Goal: Information Seeking & Learning: Learn about a topic

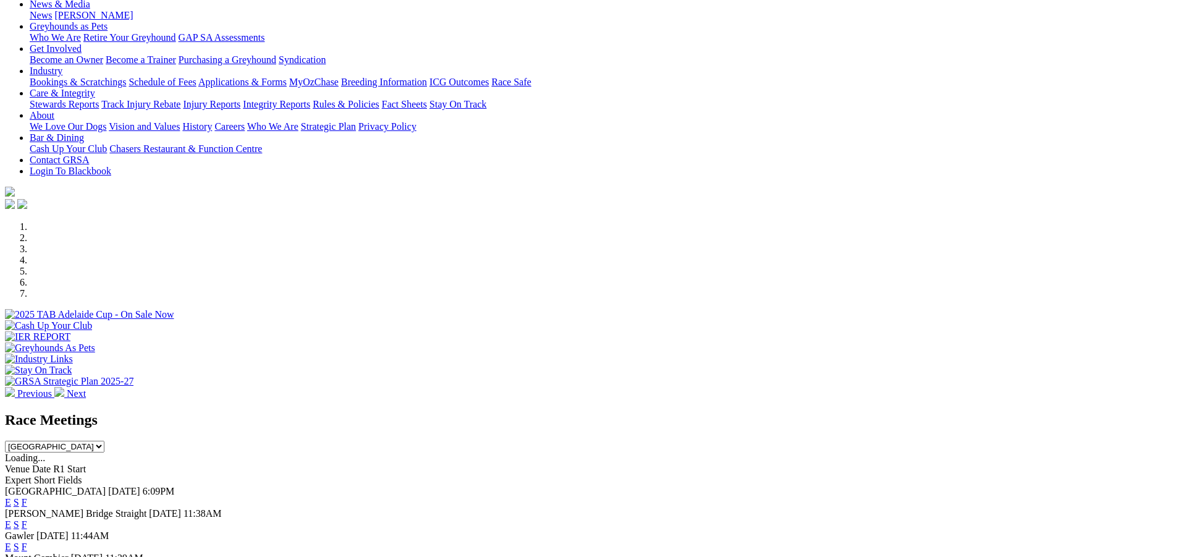
scroll to position [181, 0]
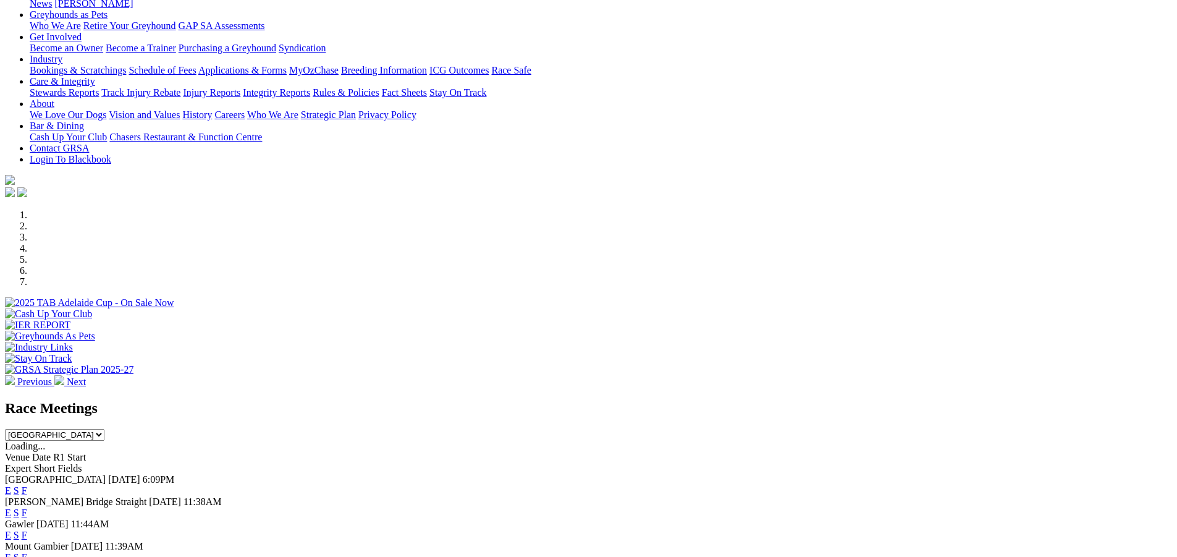
click at [11, 485] on link "E" at bounding box center [8, 490] width 6 height 11
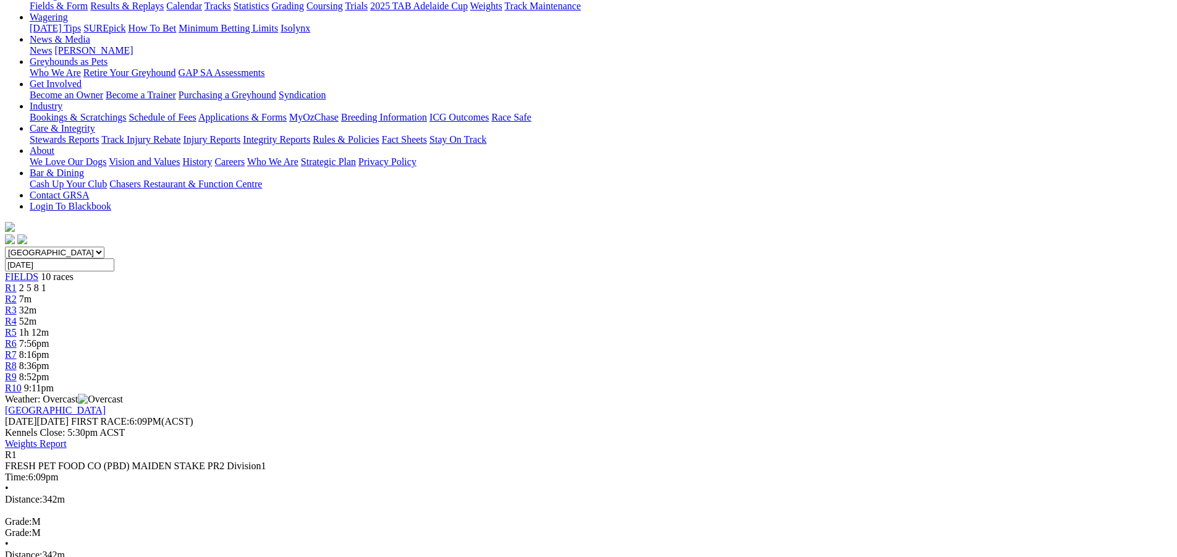
scroll to position [57, 0]
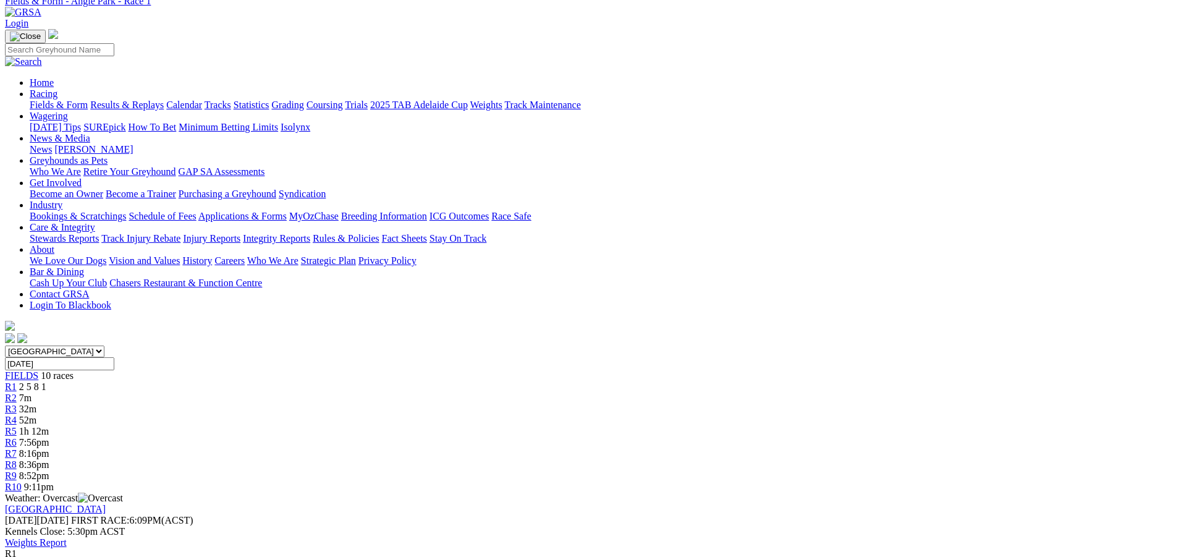
drag, startPoint x: 487, startPoint y: 235, endPoint x: 457, endPoint y: 211, distance: 38.7
click at [457, 504] on div "Angle Park Tuesday 12 Aug 2025 FIRST RACE: 6:09PM(ACST) Kennels Close: 5:30pm A…" at bounding box center [588, 526] width 1167 height 44
click at [17, 392] on span "R2" at bounding box center [11, 397] width 12 height 11
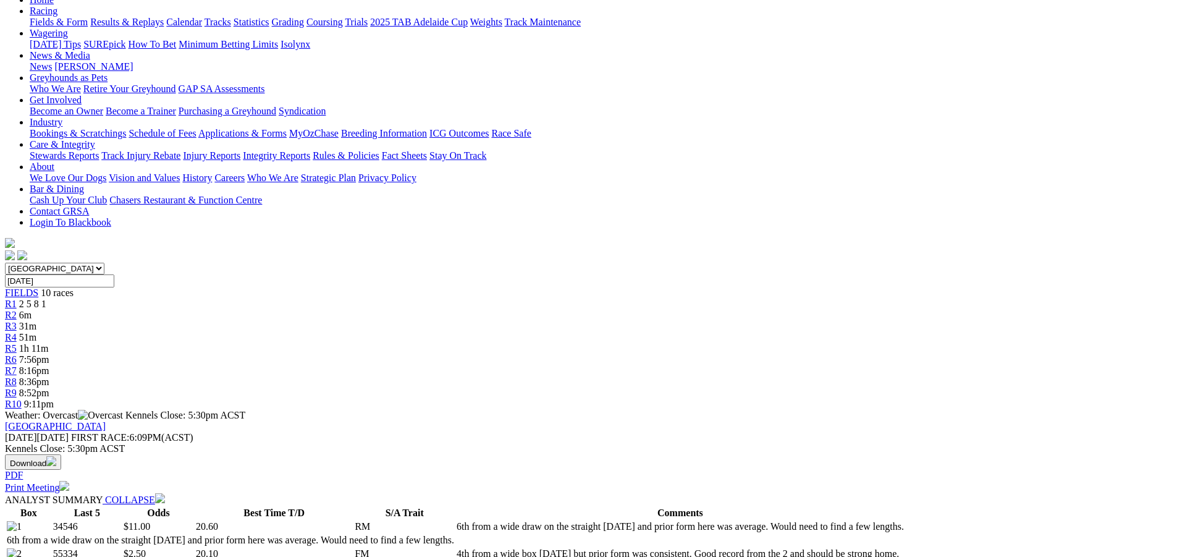
scroll to position [247, 0]
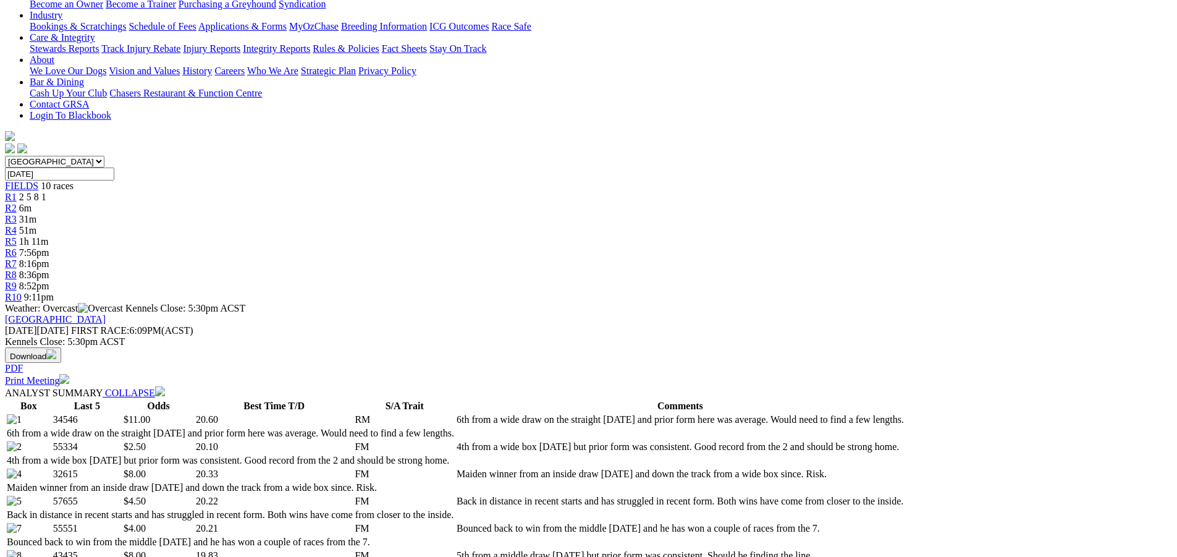
click at [22, 468] on img at bounding box center [14, 473] width 15 height 11
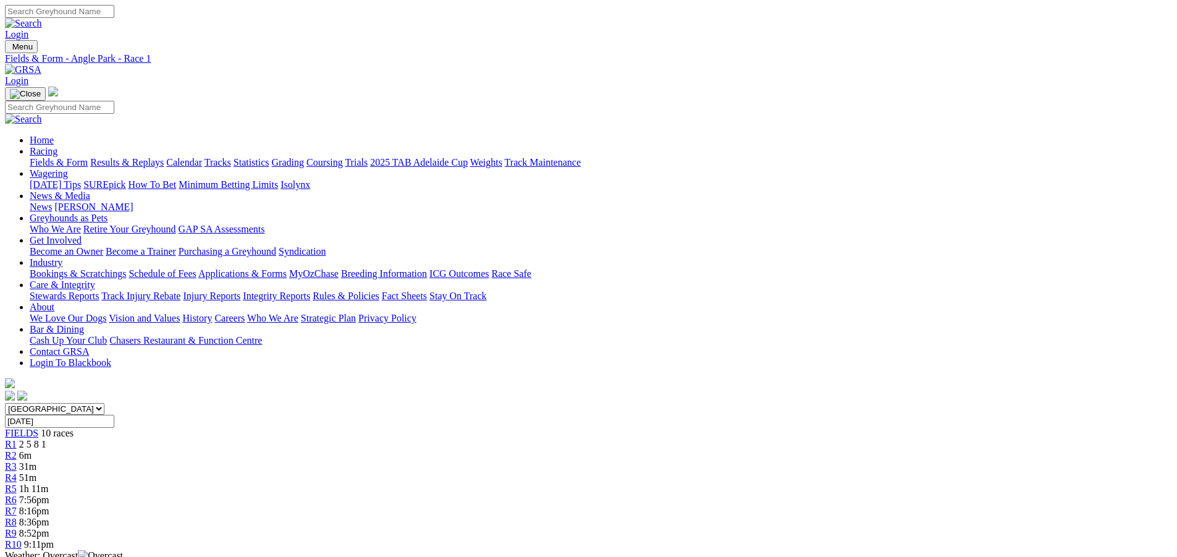
scroll to position [30, 0]
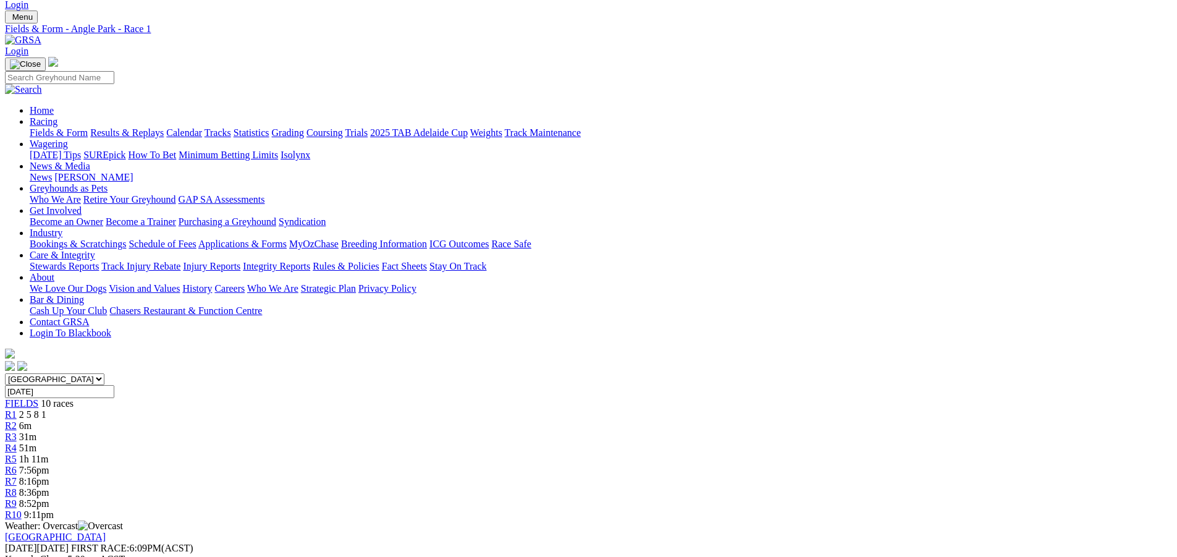
click at [36, 431] on span "31m" at bounding box center [27, 436] width 17 height 11
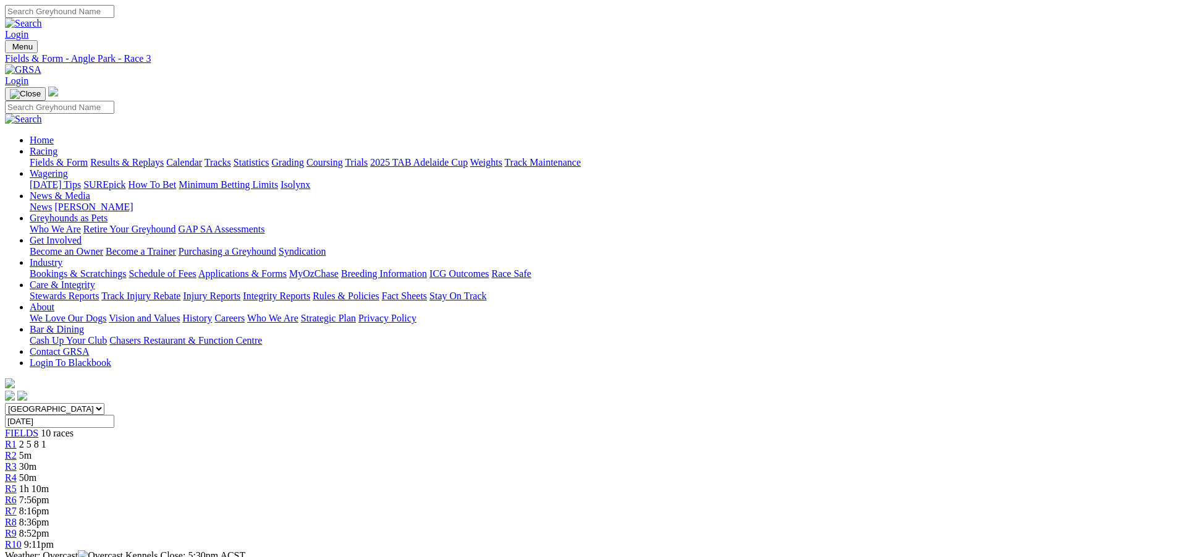
click at [74, 428] on span "10 races" at bounding box center [57, 433] width 33 height 11
click at [650, 494] on div "R6 7:56pm" at bounding box center [588, 499] width 1167 height 11
click at [44, 483] on span "1h 9m" at bounding box center [31, 488] width 25 height 11
click at [248, 428] on div "FIELDS 10 races" at bounding box center [588, 433] width 1167 height 11
click at [88, 157] on link "Fields & Form" at bounding box center [59, 162] width 58 height 11
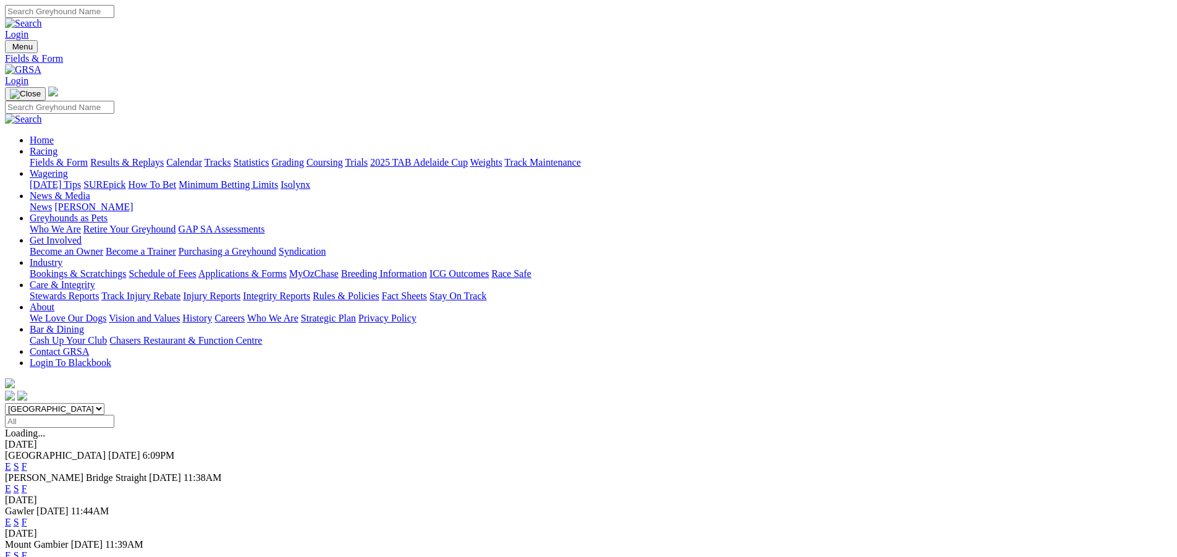
click at [11, 517] on link "E" at bounding box center [8, 522] width 6 height 11
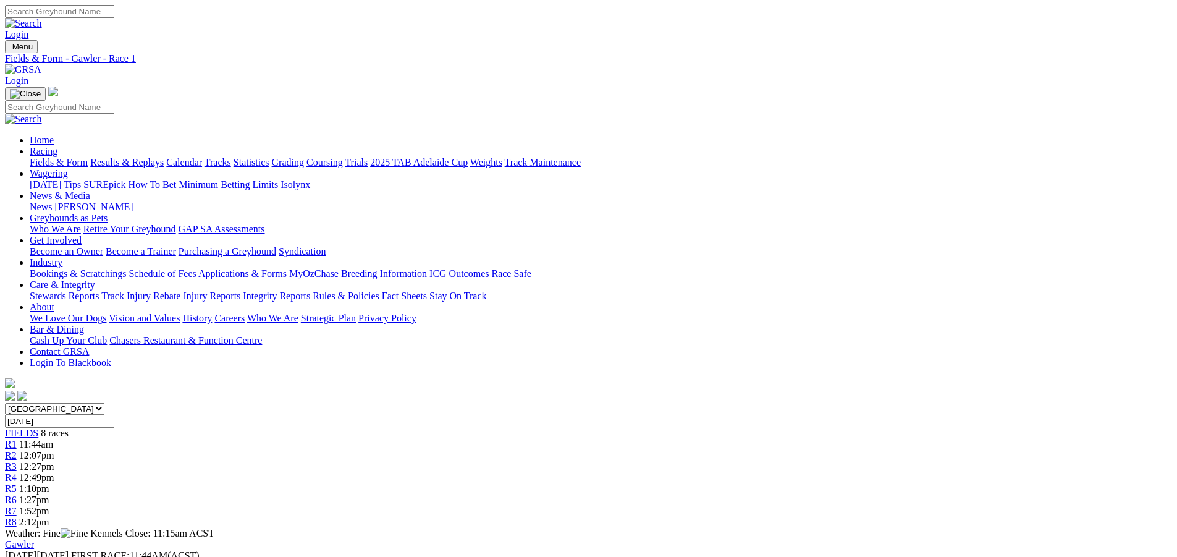
click at [69, 428] on span "8 races" at bounding box center [55, 433] width 28 height 11
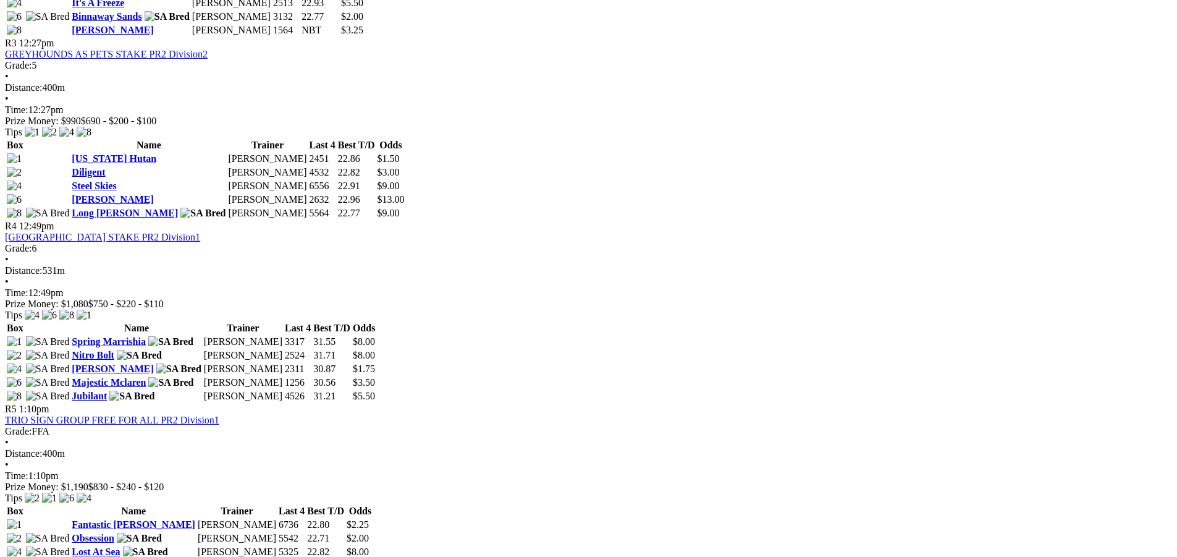
scroll to position [947, 0]
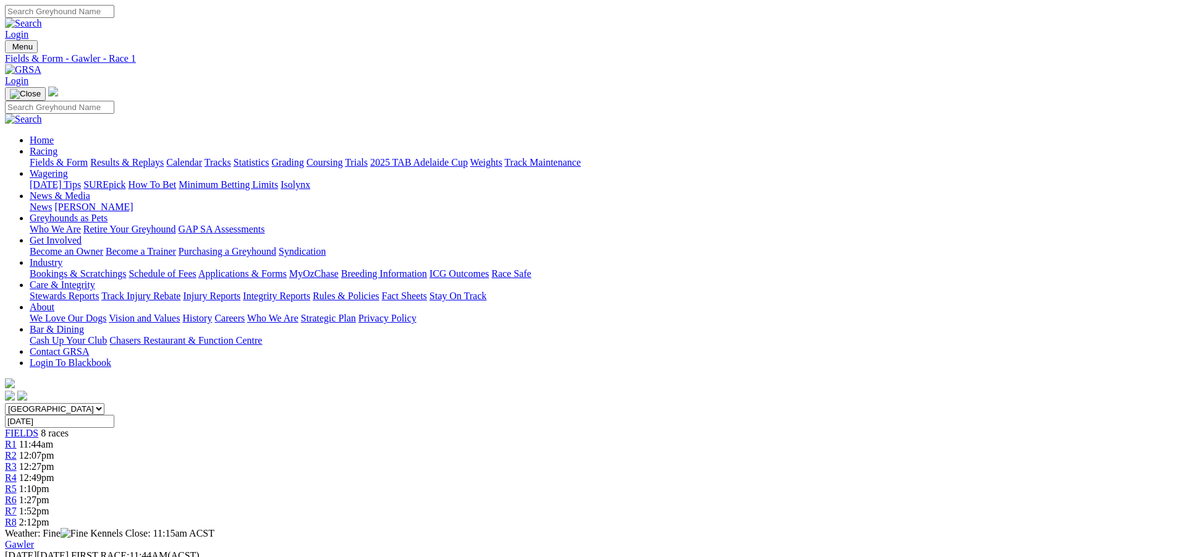
click at [88, 157] on link "Fields & Form" at bounding box center [59, 162] width 58 height 11
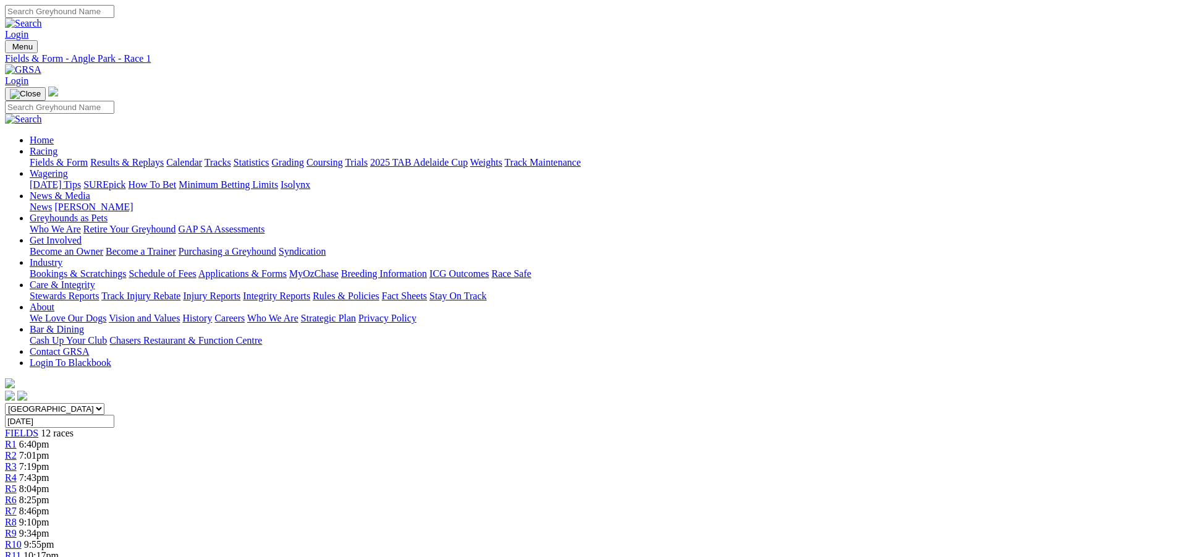
click at [74, 428] on span "12 races" at bounding box center [57, 433] width 33 height 11
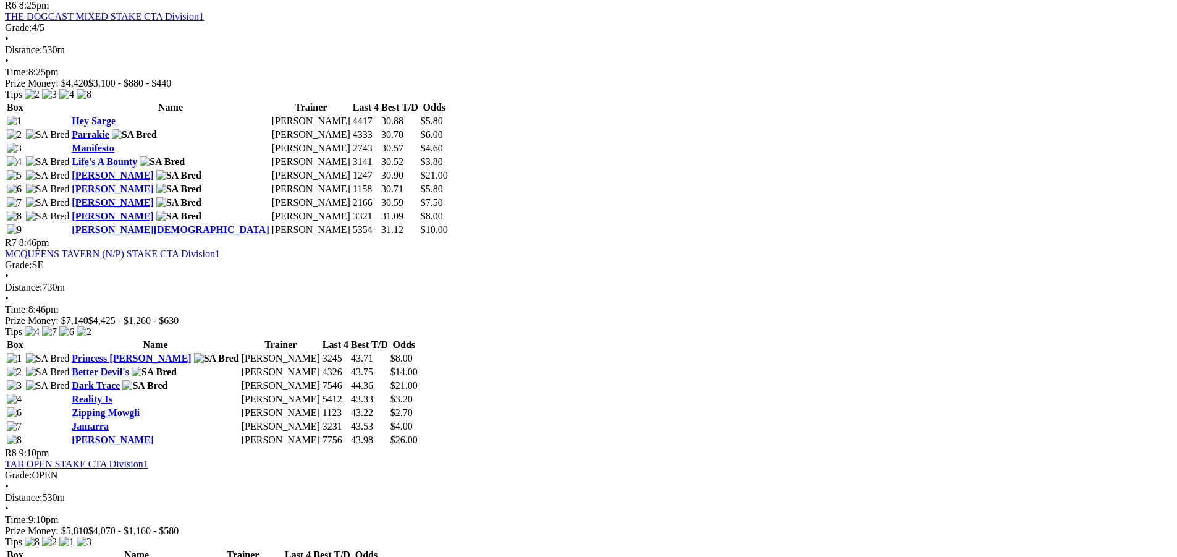
scroll to position [1763, 0]
